Goal: Book appointment/travel/reservation

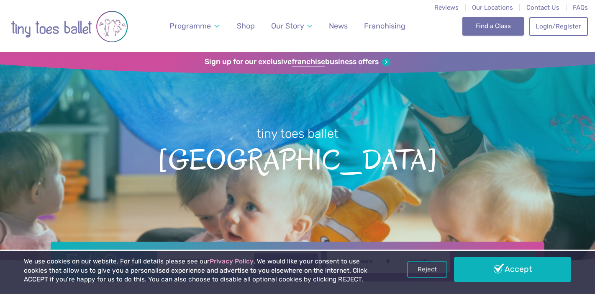
click at [495, 33] on link "Find a Class" at bounding box center [494, 26] width 62 height 18
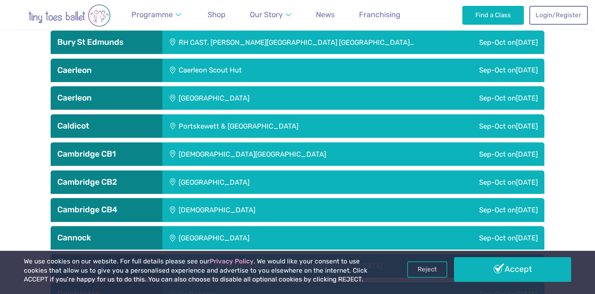
scroll to position [632, 0]
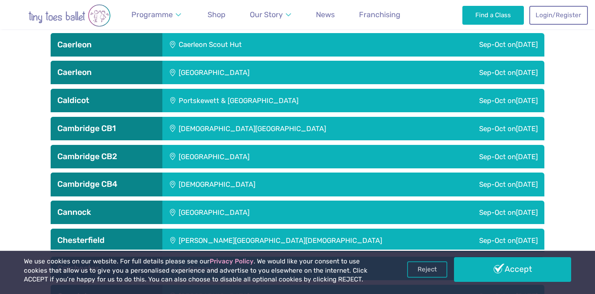
click at [494, 157] on div "Sep-Oct [DATE]" at bounding box center [461, 156] width 166 height 23
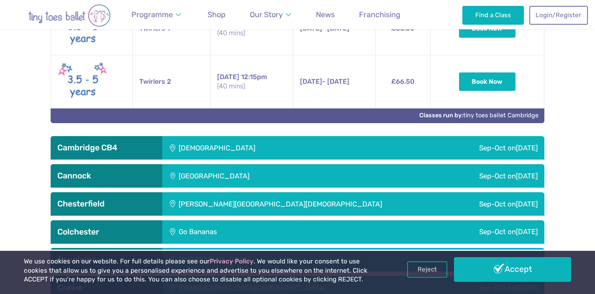
scroll to position [1012, 0]
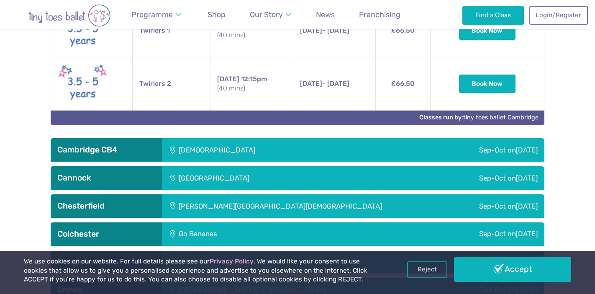
click at [502, 152] on div "Sep-Oct [DATE]" at bounding box center [464, 149] width 160 height 23
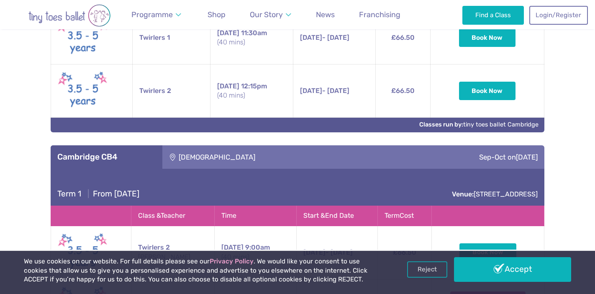
scroll to position [1006, 0]
